Goal: Task Accomplishment & Management: Manage account settings

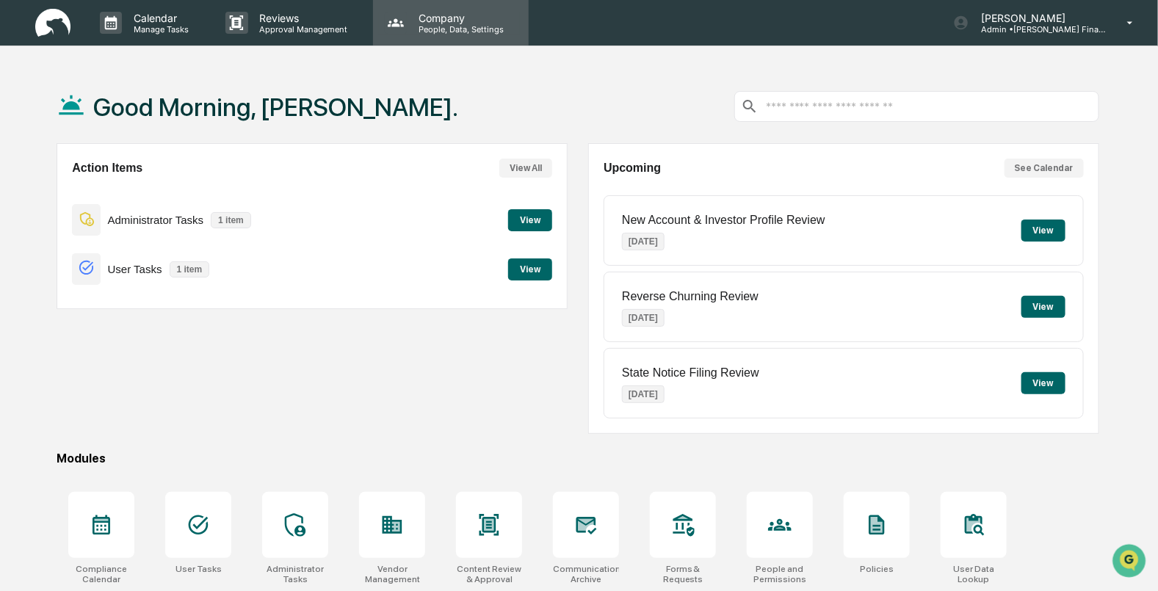
click at [425, 22] on p "Company" at bounding box center [459, 18] width 104 height 12
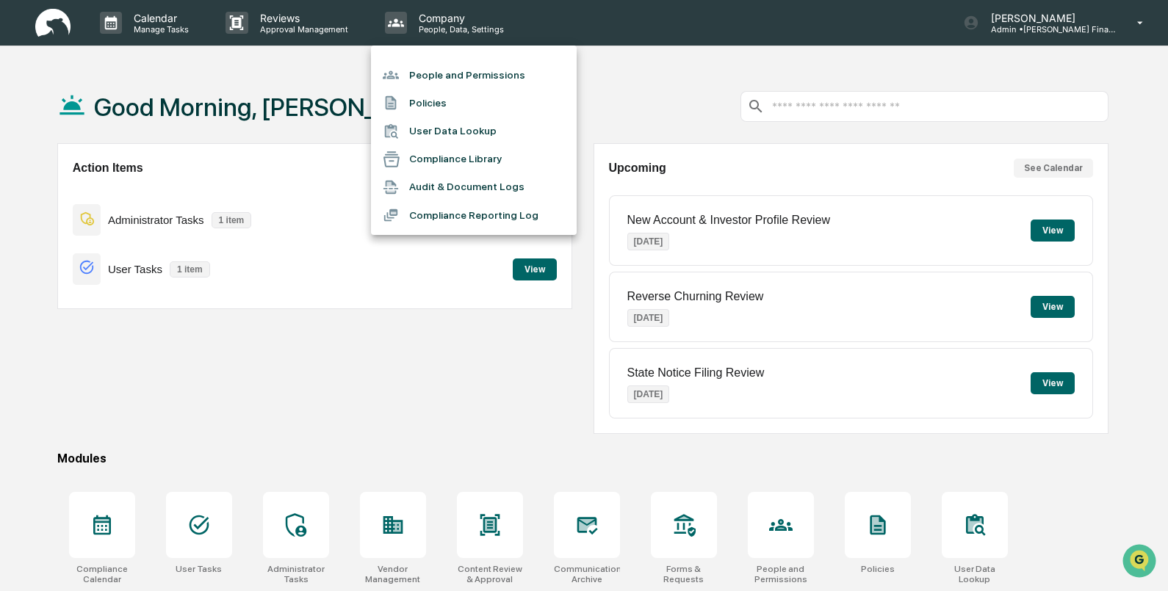
click at [446, 77] on li "People and Permissions" at bounding box center [474, 75] width 206 height 28
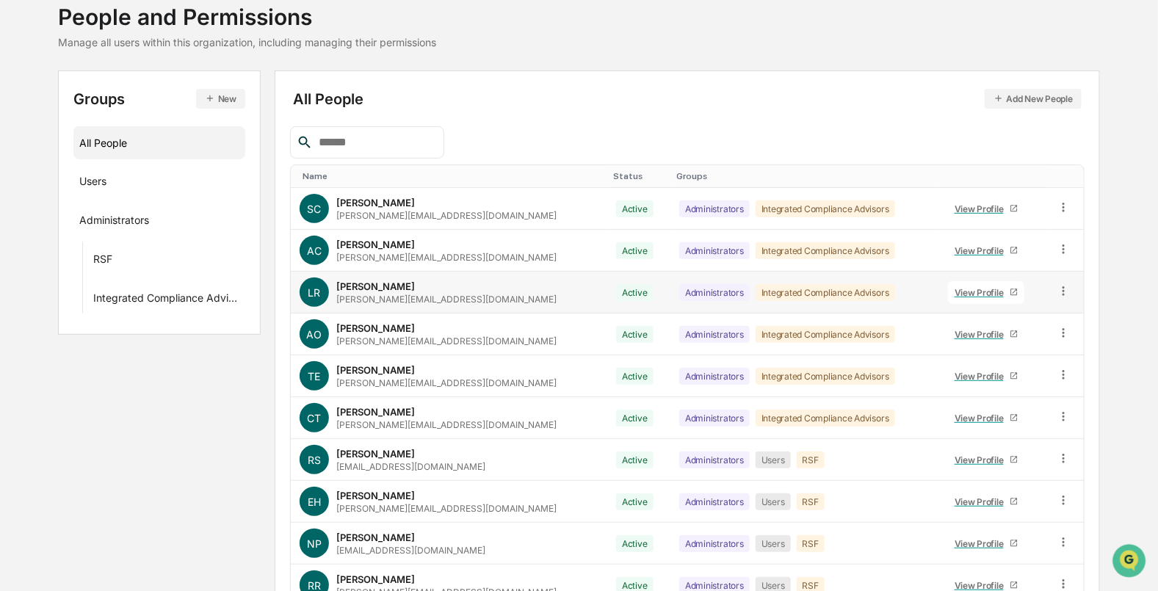
scroll to position [172, 0]
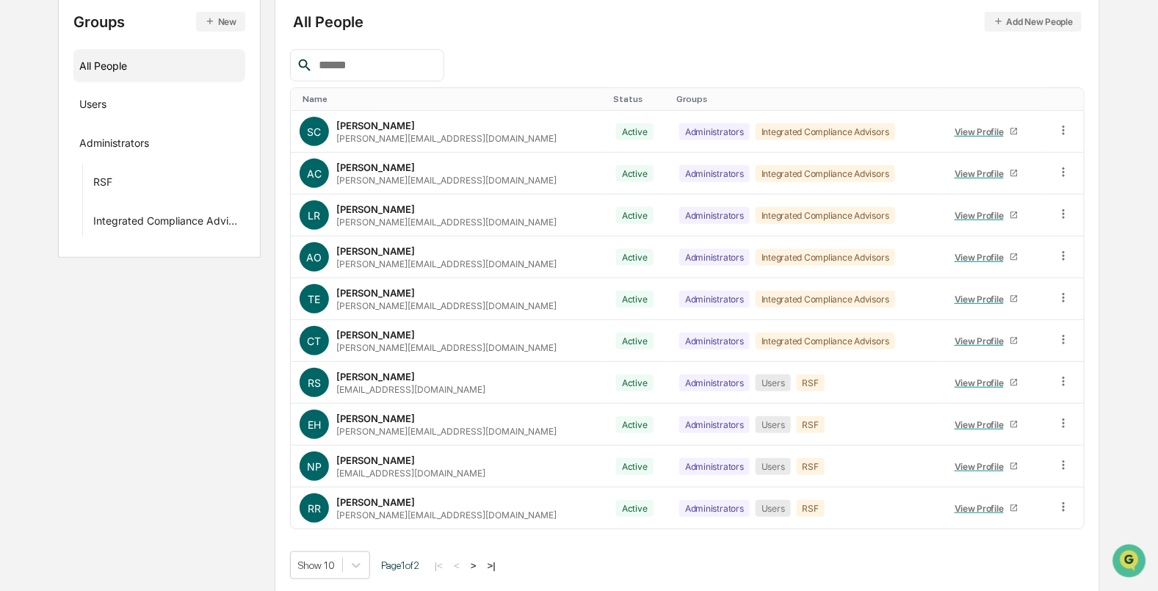
click at [481, 561] on button ">" at bounding box center [473, 566] width 15 height 12
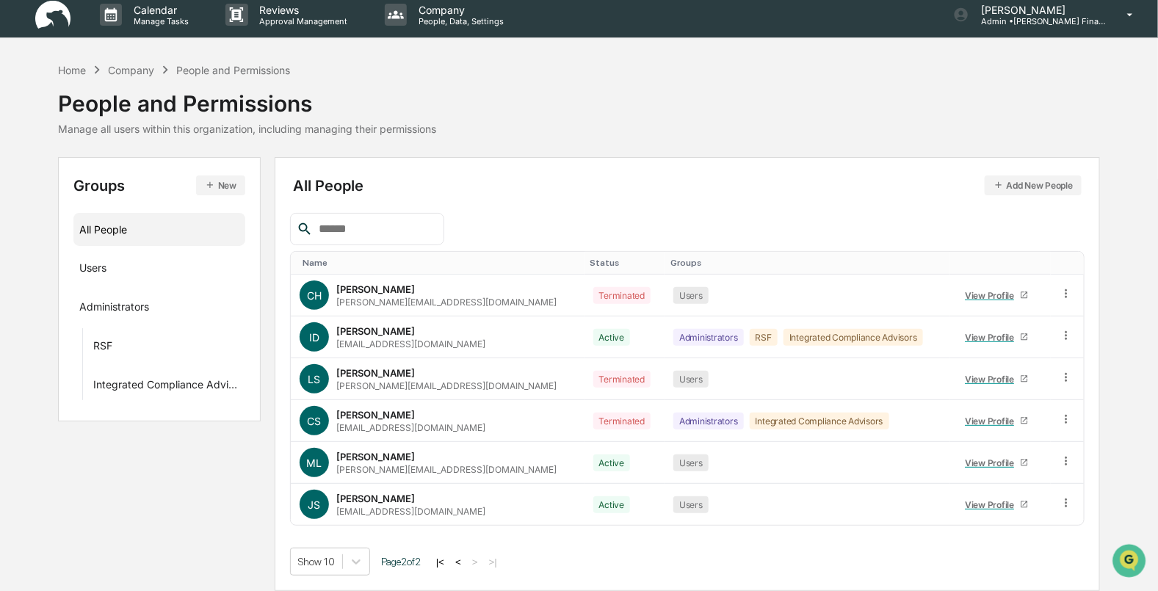
scroll to position [6, 0]
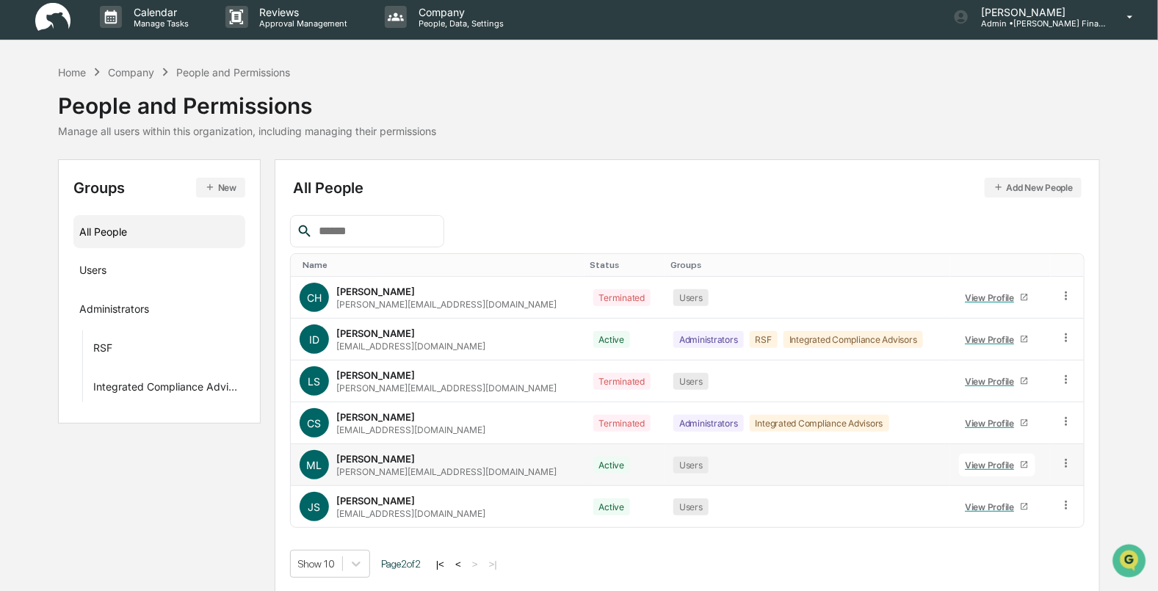
click at [1065, 457] on icon at bounding box center [1067, 464] width 14 height 14
click at [1021, 514] on div "Change Status" at bounding box center [1000, 517] width 122 height 18
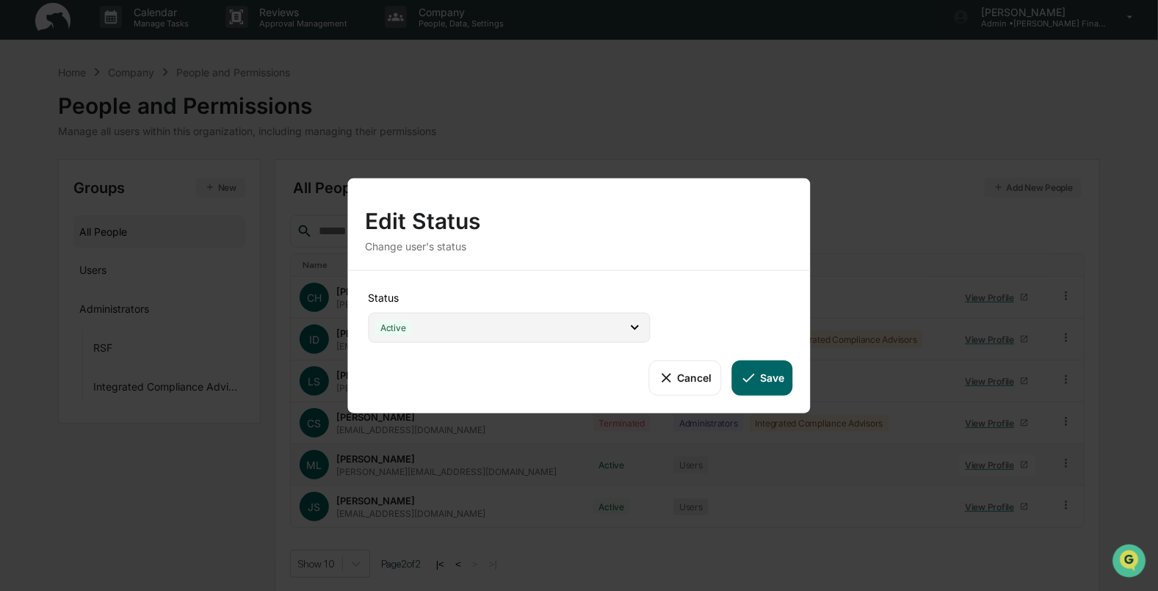
click at [489, 328] on div "Active" at bounding box center [509, 327] width 282 height 30
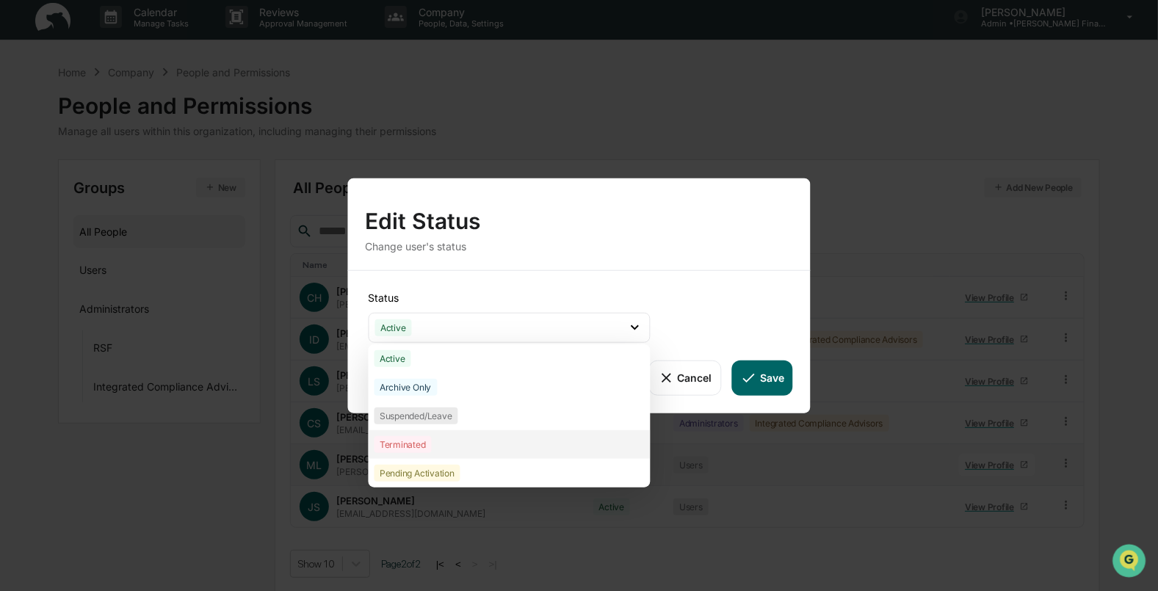
click at [463, 436] on div "Terminated" at bounding box center [509, 444] width 282 height 29
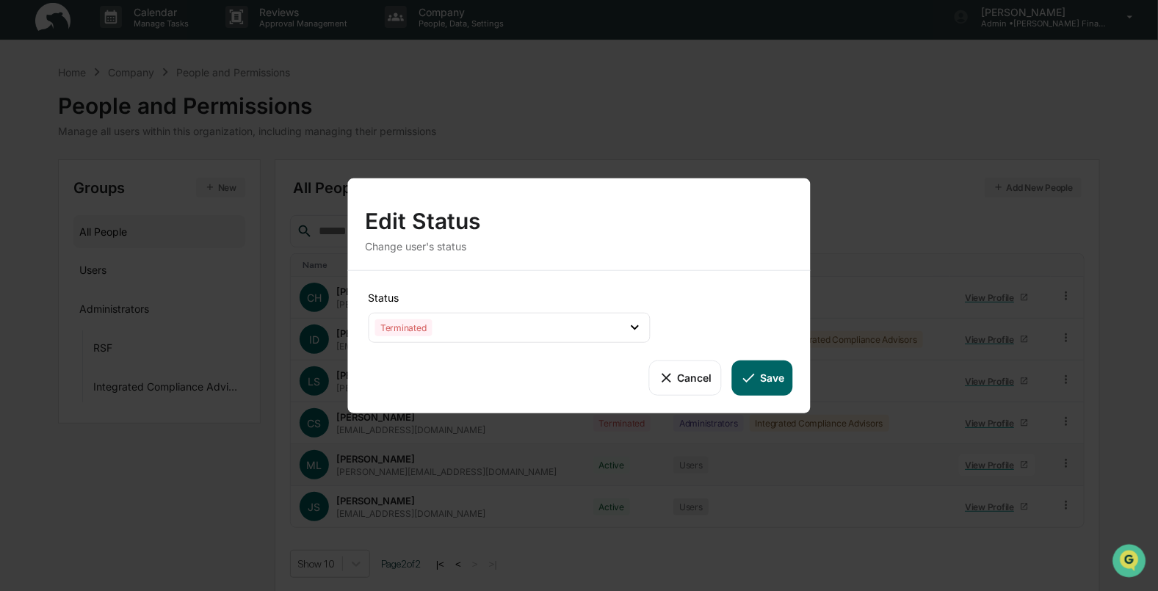
click at [749, 371] on icon at bounding box center [749, 377] width 16 height 16
